Goal: Navigation & Orientation: Find specific page/section

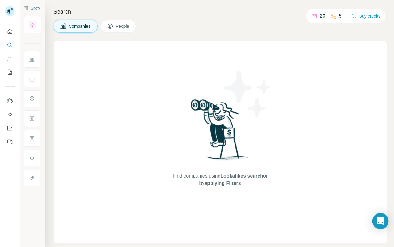
click at [375, 224] on div "Open Intercom Messenger" at bounding box center [381, 221] width 16 height 16
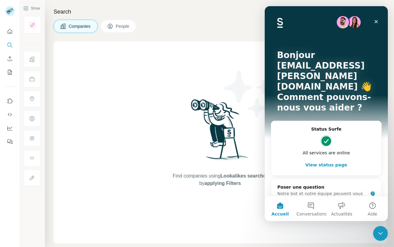
click at [319, 158] on button "View status page" at bounding box center [327, 164] width 98 height 12
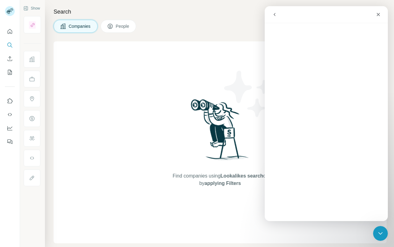
click at [275, 10] on button "go back" at bounding box center [275, 15] width 12 height 12
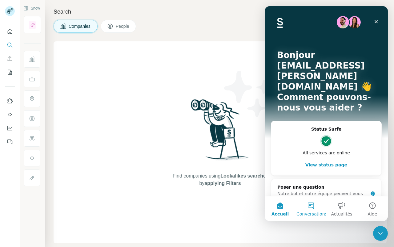
click at [315, 209] on button "Conversations" at bounding box center [311, 208] width 31 height 25
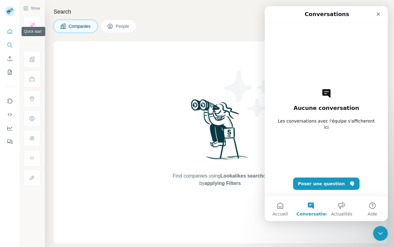
click at [11, 36] on button "Quick start" at bounding box center [10, 31] width 10 height 11
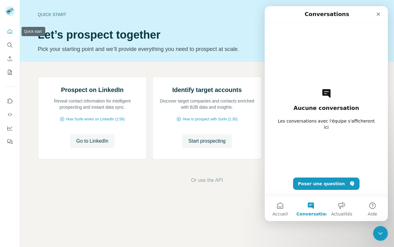
click at [11, 36] on button "Quick start" at bounding box center [10, 31] width 10 height 11
click at [281, 216] on button "Accueil" at bounding box center [280, 208] width 31 height 25
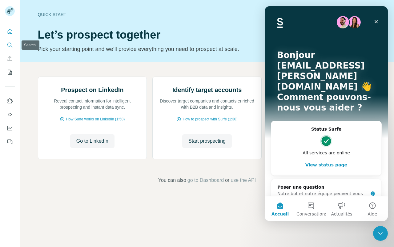
click at [9, 45] on icon "Search" at bounding box center [10, 45] width 6 height 6
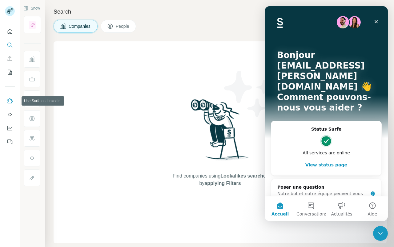
click at [12, 99] on icon "Use Surfe on LinkedIn" at bounding box center [10, 101] width 6 height 6
